Goal: Book appointment/travel/reservation

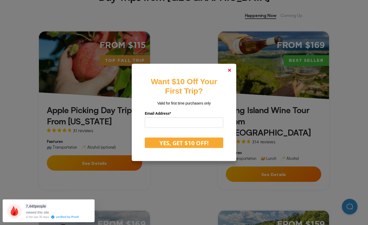
click at [228, 72] on polygon at bounding box center [229, 70] width 3 height 3
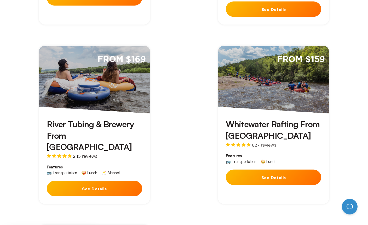
scroll to position [393, 0]
click at [310, 170] on button "See Details" at bounding box center [273, 177] width 95 height 15
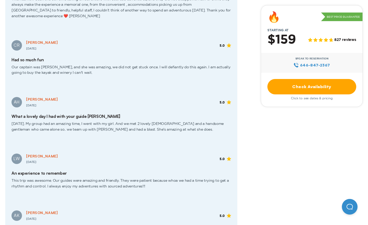
scroll to position [973, 0]
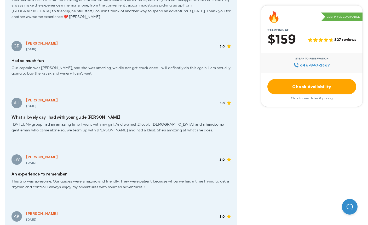
click at [337, 84] on link "Check Availability" at bounding box center [311, 86] width 89 height 15
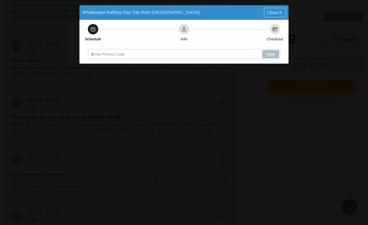
scroll to position [0, 0]
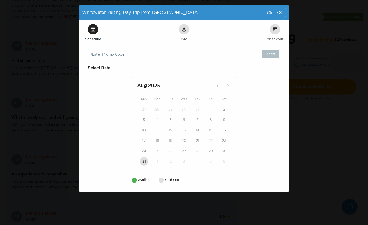
click at [216, 149] on div "29" at bounding box center [210, 151] width 13 height 10
click at [204, 152] on div "29" at bounding box center [210, 151] width 13 height 10
click at [183, 31] on icon at bounding box center [183, 29] width 5 height 5
click at [154, 146] on div "25" at bounding box center [156, 151] width 13 height 10
click at [165, 149] on div "26" at bounding box center [170, 151] width 13 height 10
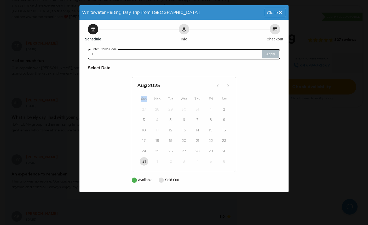
click at [214, 55] on input "text" at bounding box center [184, 54] width 192 height 10
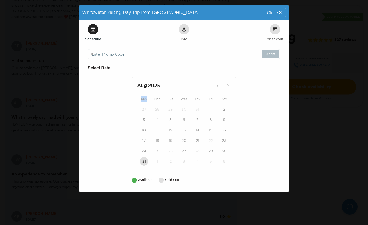
click at [274, 11] on span "Close" at bounding box center [272, 12] width 11 height 4
